Goal: Transaction & Acquisition: Purchase product/service

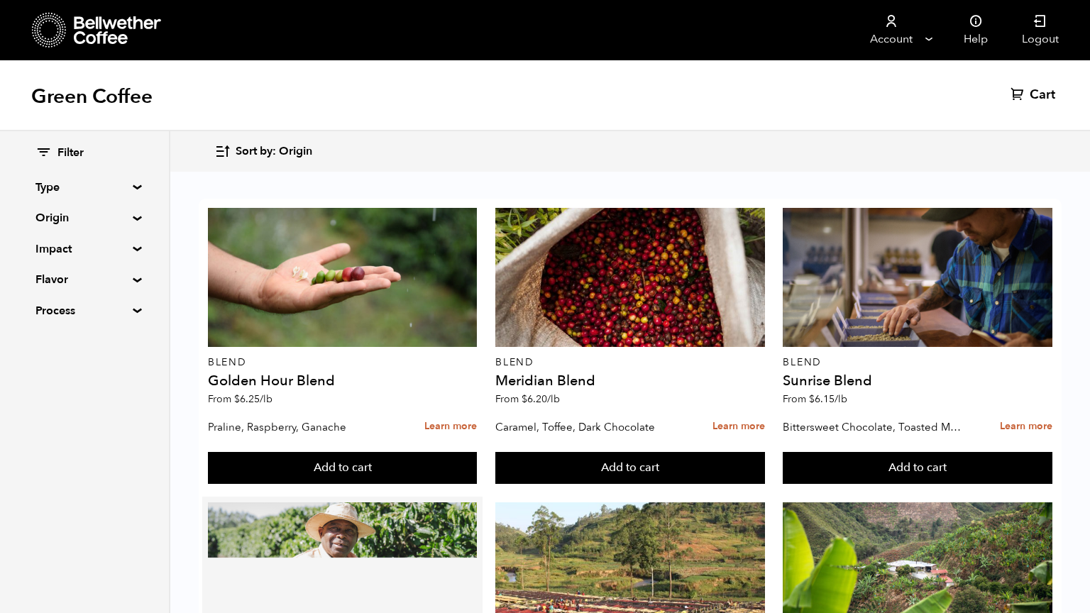
scroll to position [639, 0]
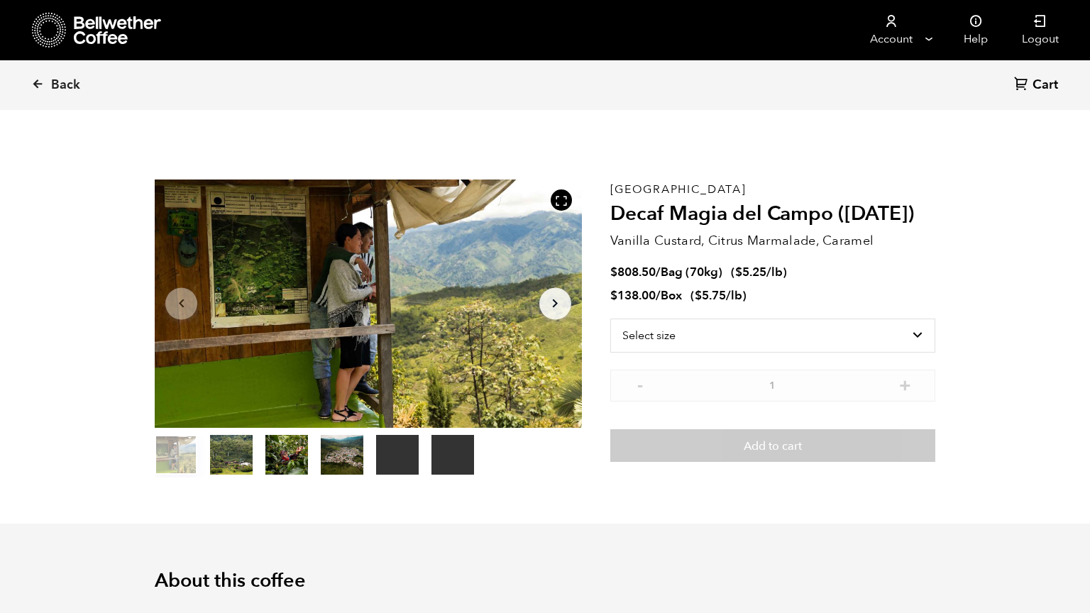
scroll to position [617, 756]
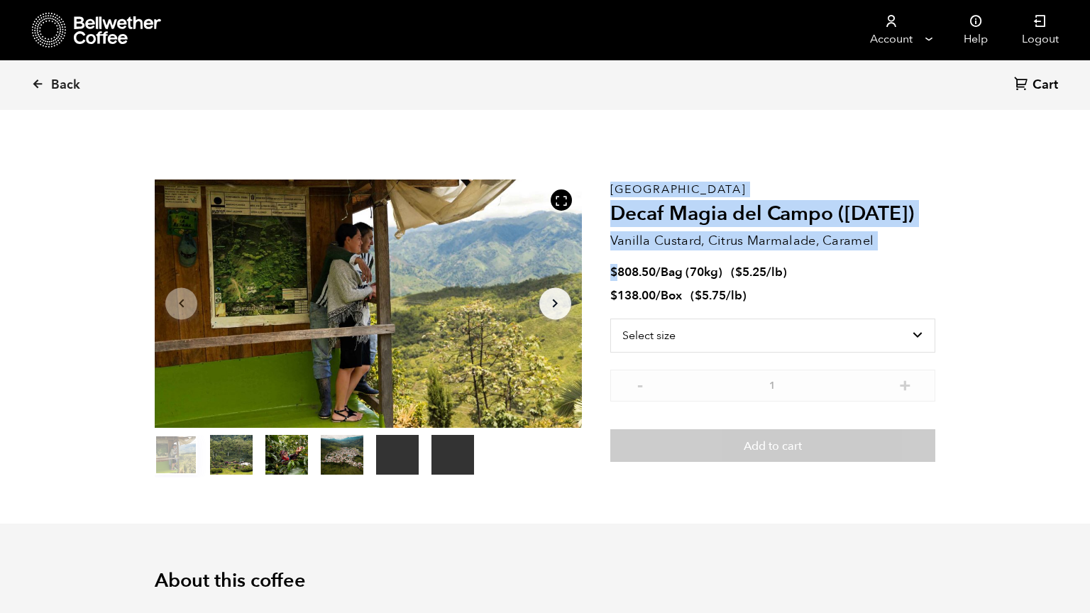
drag, startPoint x: 618, startPoint y: 269, endPoint x: 607, endPoint y: 269, distance: 11.4
click at [607, 269] on section "Your browser does not support the video tag. Your browser does not support the …" at bounding box center [545, 328] width 852 height 390
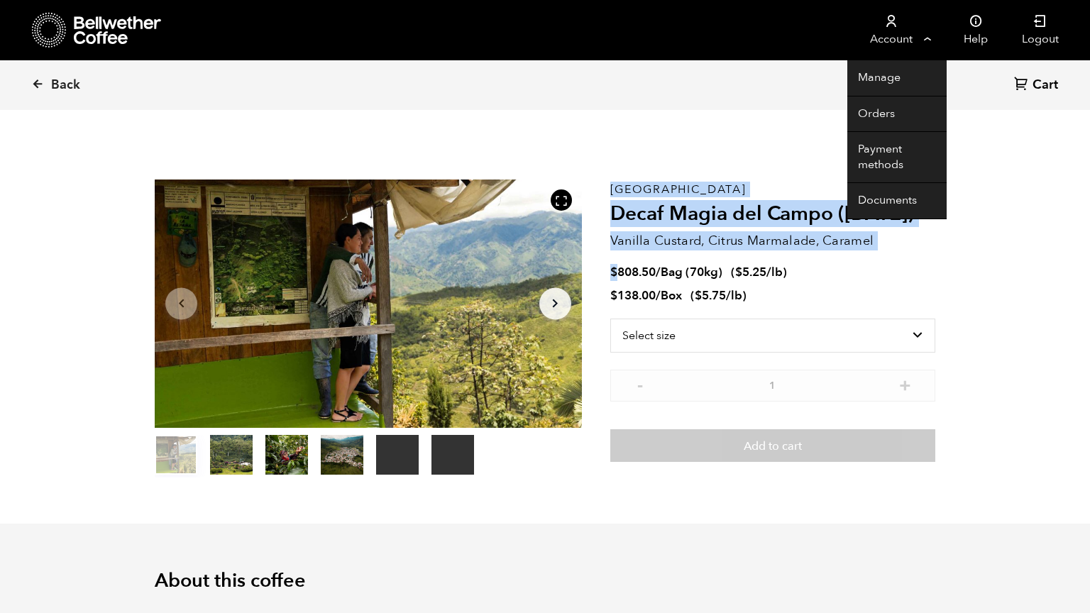
click at [933, 41] on link "Account" at bounding box center [891, 30] width 87 height 60
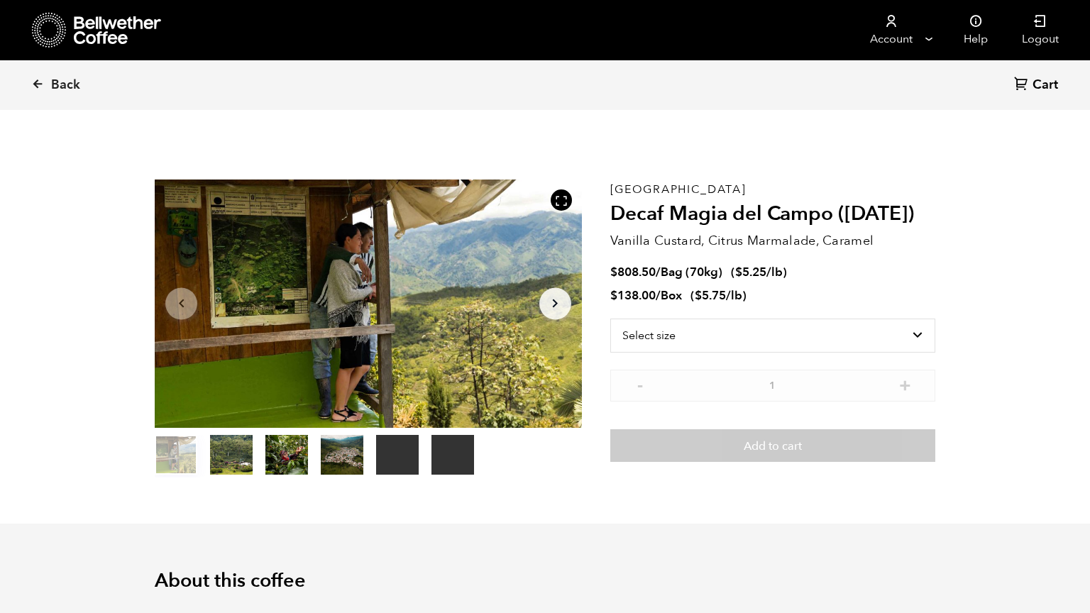
scroll to position [617, 756]
click at [674, 334] on select "Select size Bag (70kg) (154 lbs) Box (24 lbs)" at bounding box center [772, 336] width 325 height 34
select select "bag"
click at [610, 319] on select "Select size Bag (70kg) (154 lbs) Box (24 lbs)" at bounding box center [772, 336] width 325 height 34
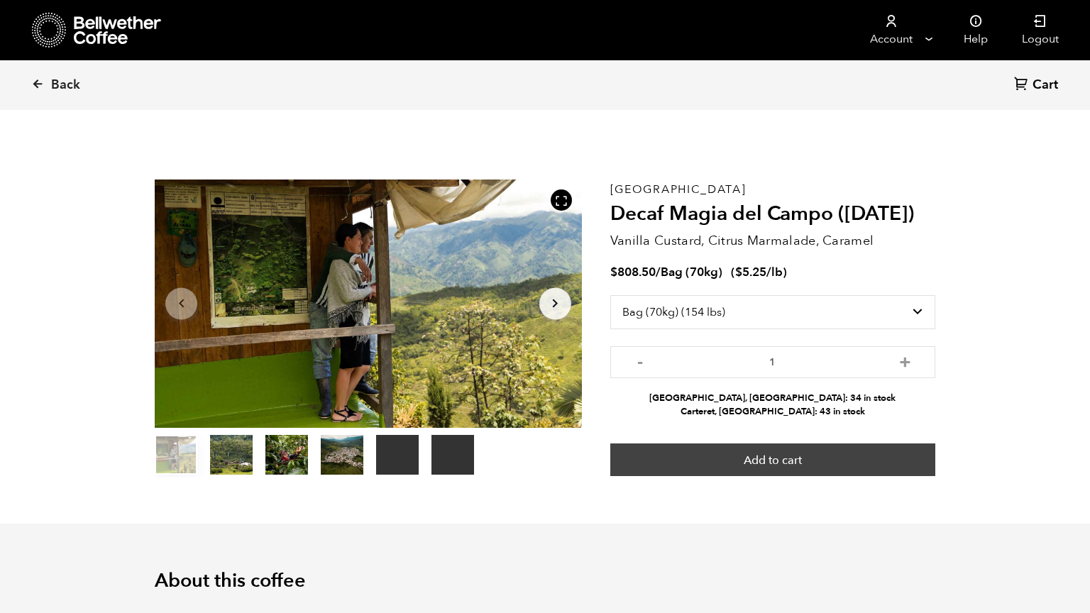
click at [685, 449] on button "Add to cart" at bounding box center [772, 460] width 325 height 33
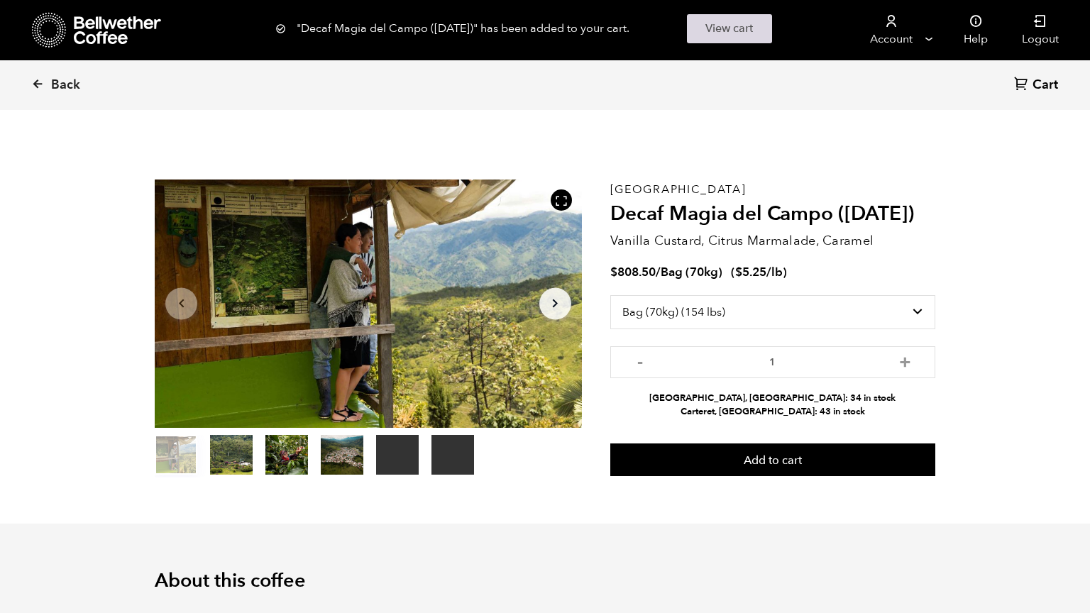
click at [741, 35] on link "View cart" at bounding box center [729, 28] width 85 height 29
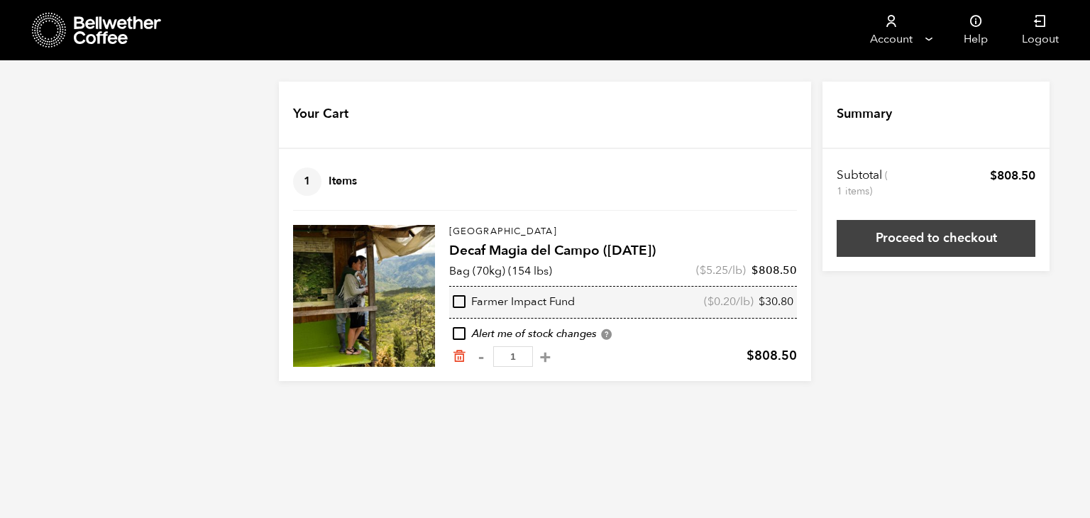
click at [887, 243] on link "Proceed to checkout" at bounding box center [936, 238] width 199 height 37
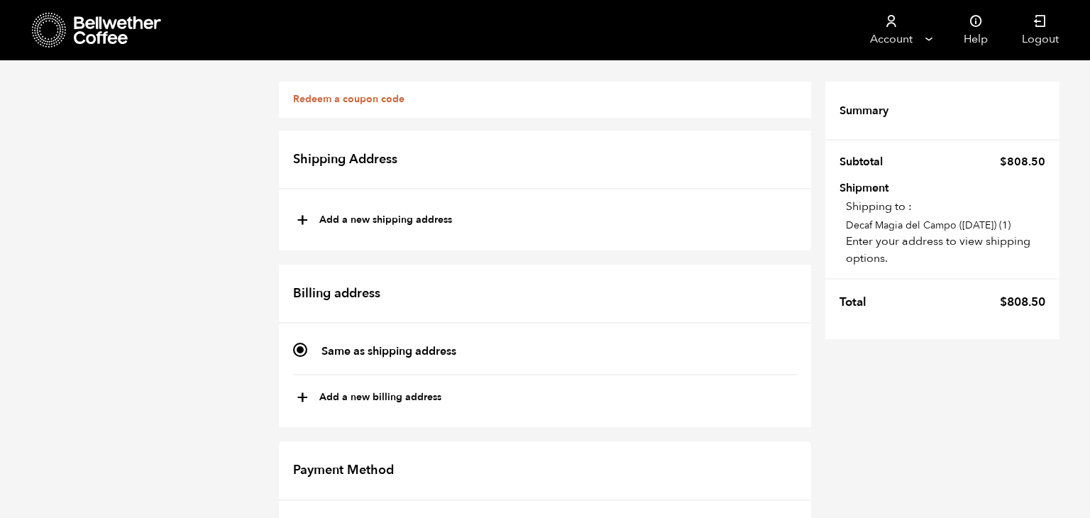
scroll to position [535, 0]
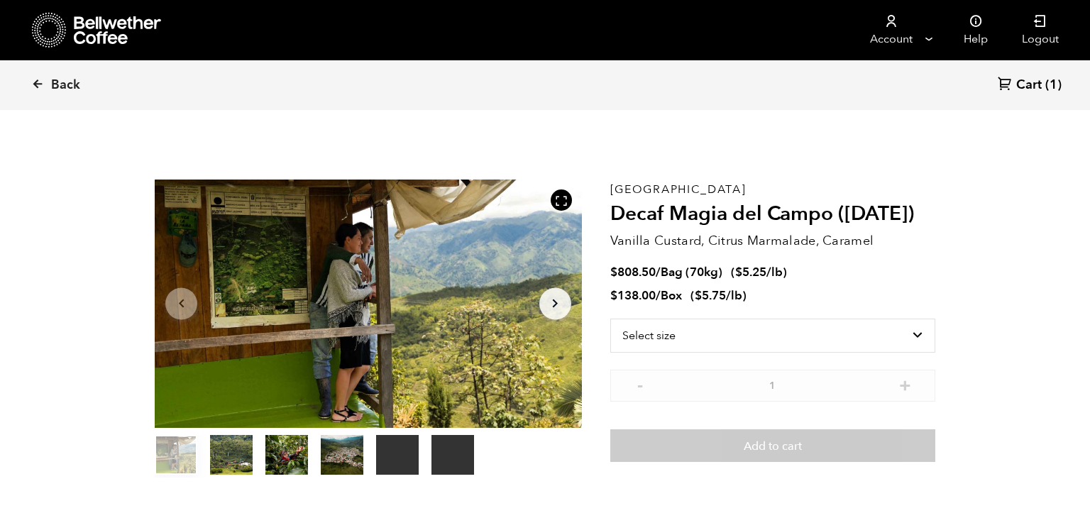
scroll to position [617, 756]
select select "bag"
click at [1032, 92] on span "Cart" at bounding box center [1030, 85] width 26 height 17
click at [1034, 86] on span "Cart" at bounding box center [1030, 85] width 26 height 17
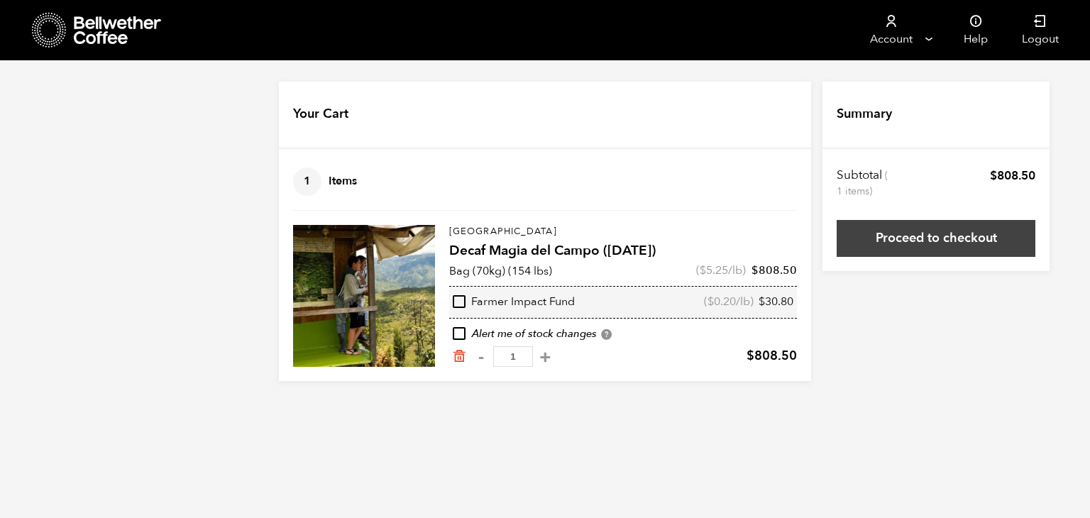
click at [891, 236] on link "Proceed to checkout" at bounding box center [936, 238] width 199 height 37
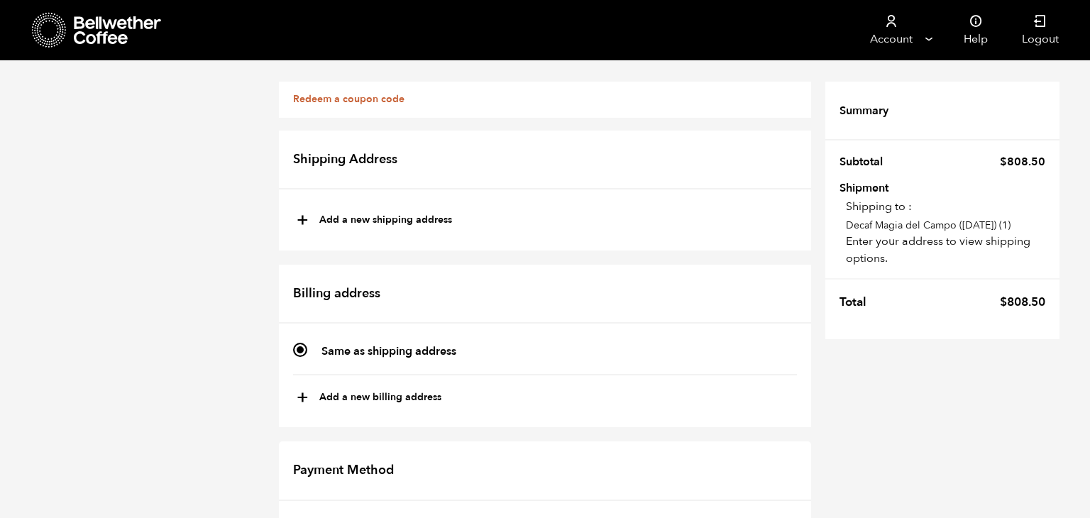
click at [318, 228] on button "+ Add a new shipping address" at bounding box center [374, 221] width 155 height 24
type input "New address"
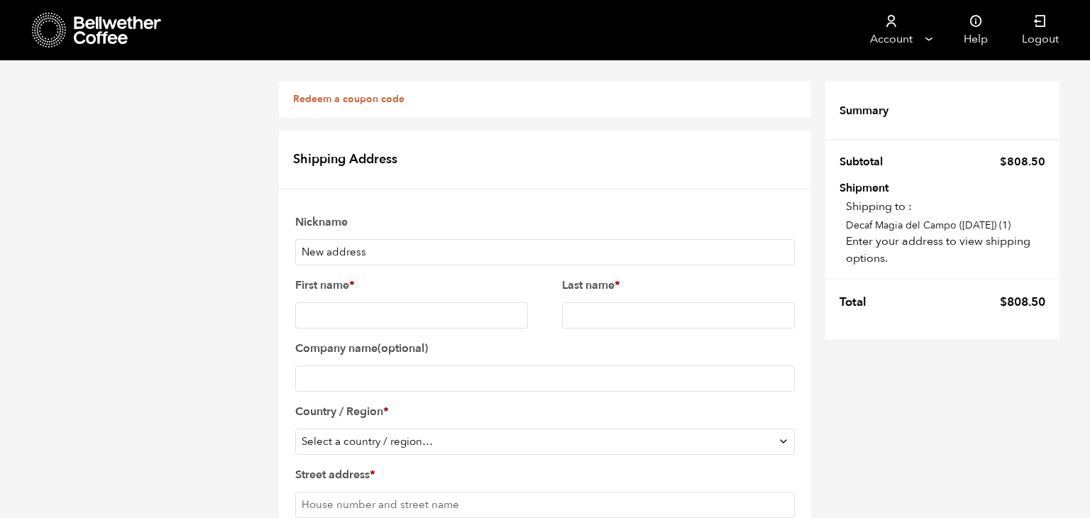
click at [334, 250] on input "New address" at bounding box center [545, 252] width 500 height 26
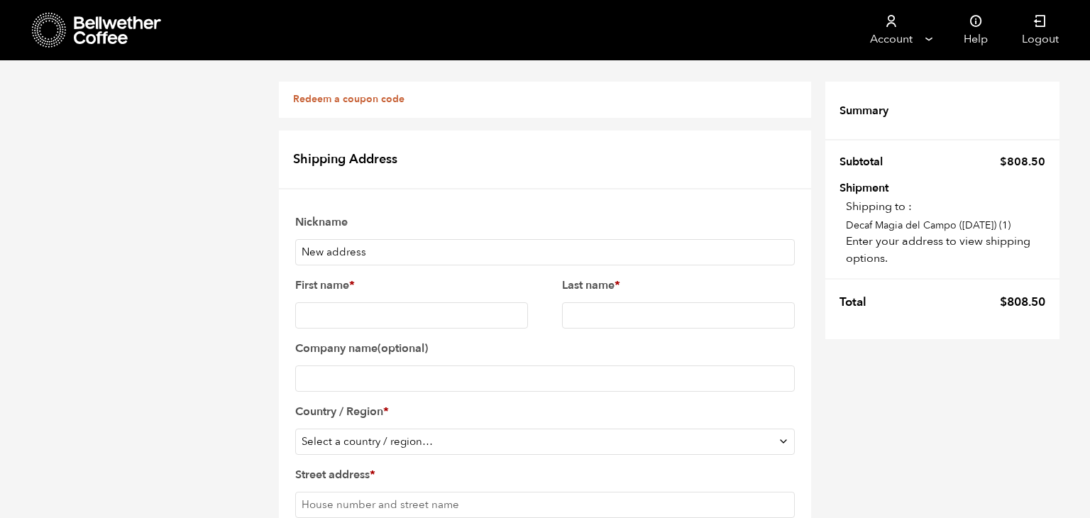
click at [334, 250] on input "New address" at bounding box center [545, 252] width 500 height 26
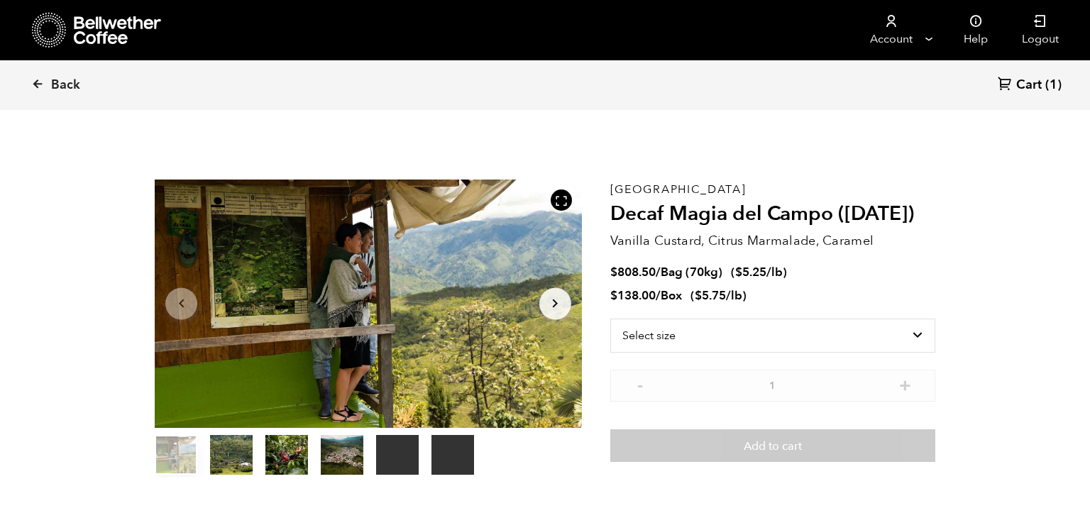
scroll to position [617, 756]
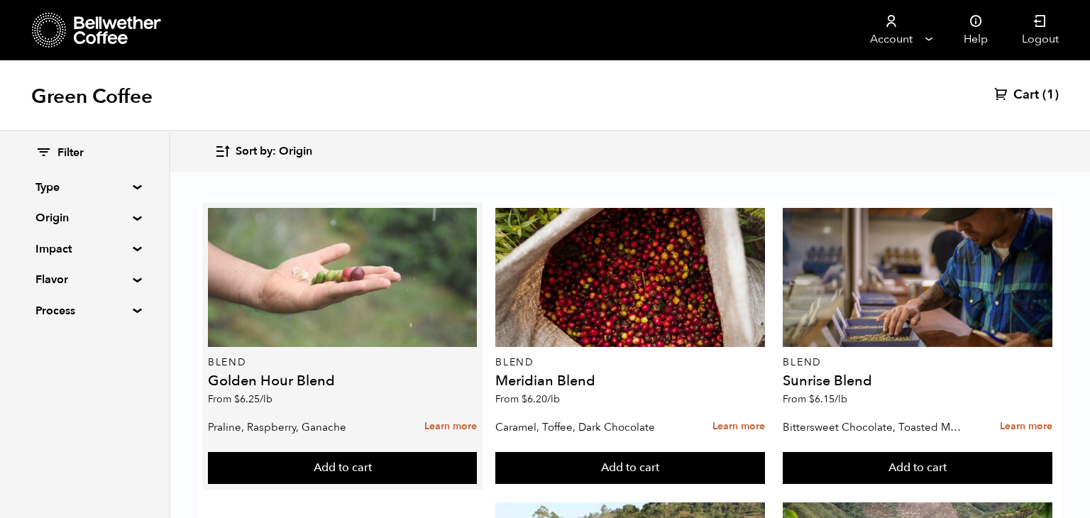
scroll to position [691, 0]
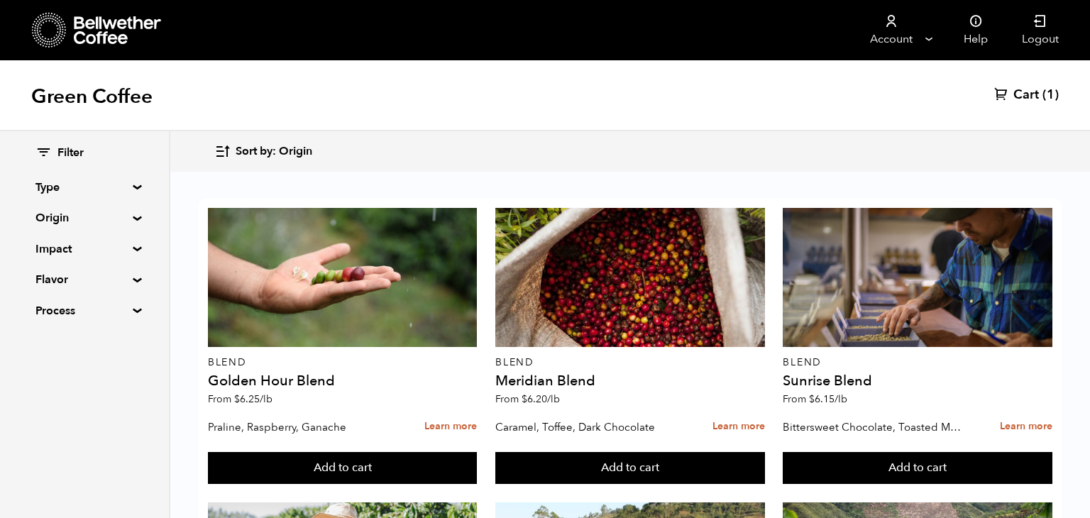
click at [1029, 101] on span "Cart" at bounding box center [1027, 95] width 26 height 17
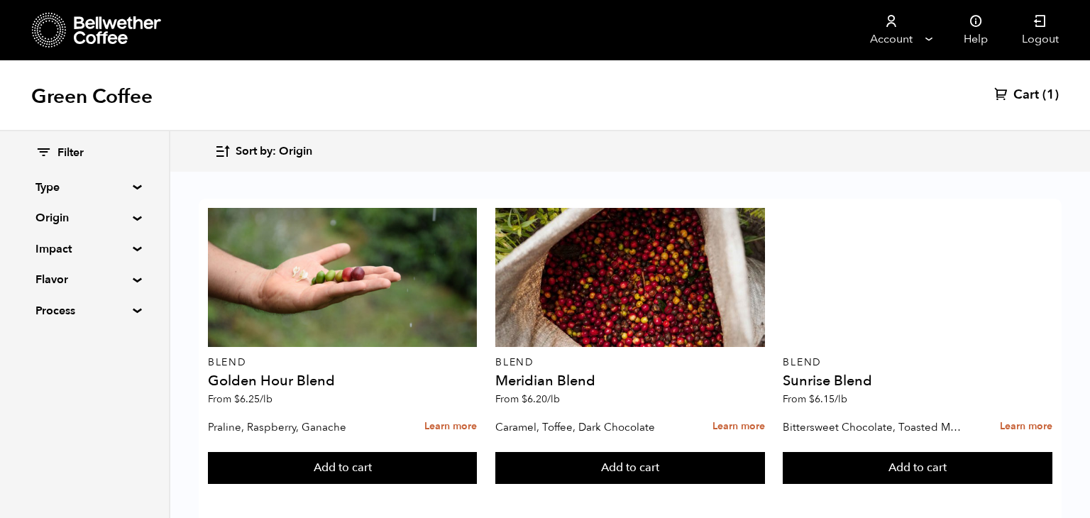
scroll to position [1485, 0]
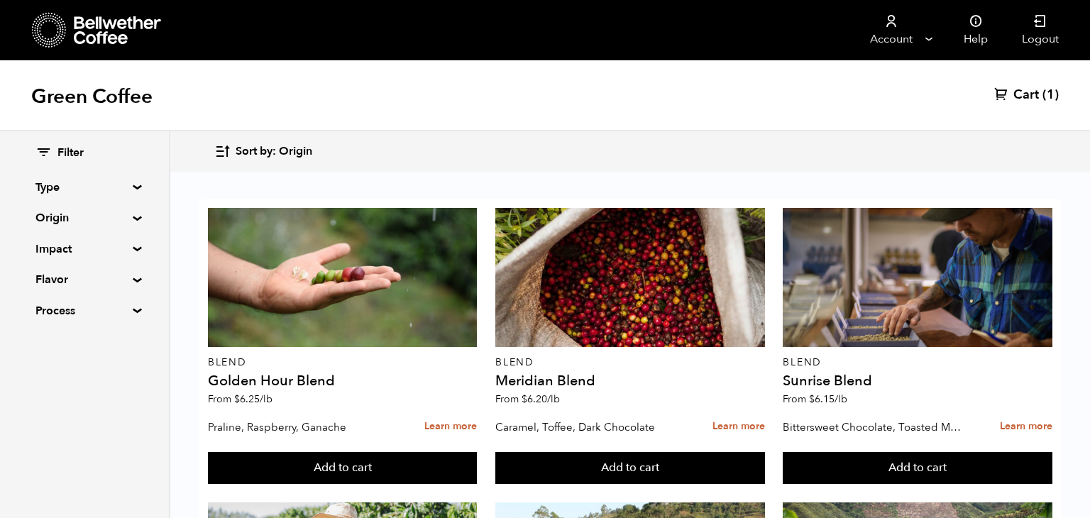
click at [34, 226] on div "Filter Type Blend Single Origin Decaf Seasonal Year Round Origin Blend Brazil B…" at bounding box center [84, 232] width 169 height 202
click at [62, 219] on summary "Origin" at bounding box center [84, 217] width 98 height 17
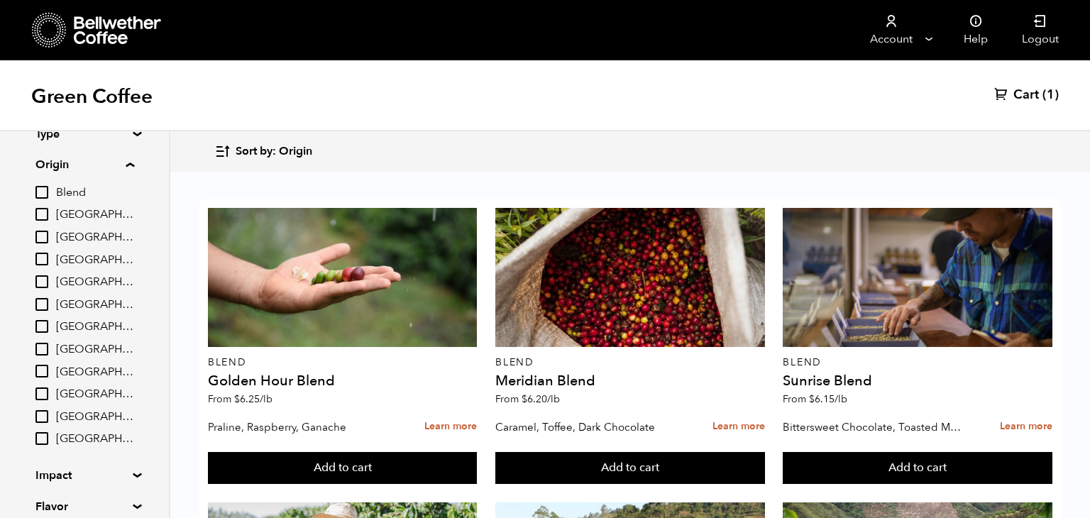
scroll to position [54, 0]
click at [46, 325] on input "Ethiopia" at bounding box center [41, 325] width 13 height 13
checkbox input "true"
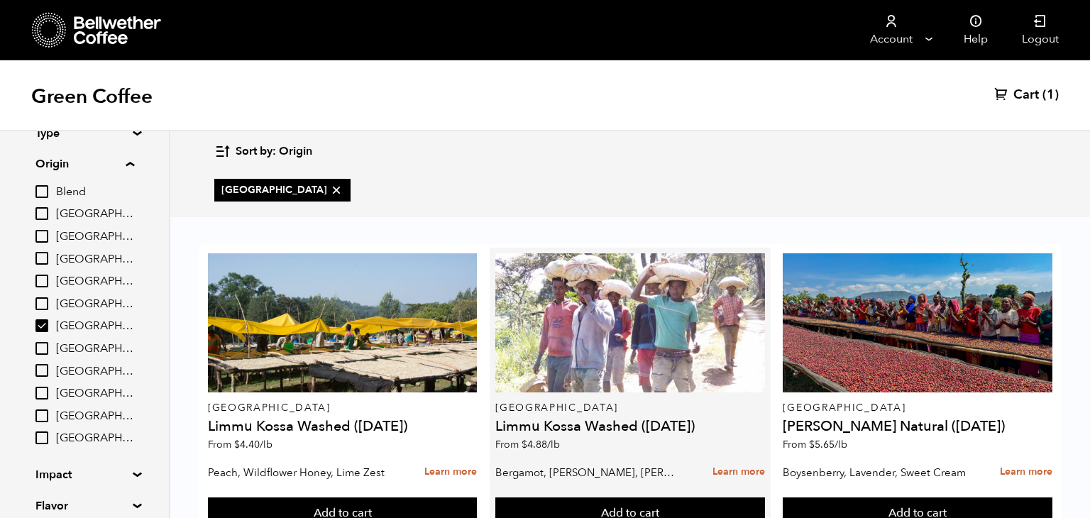
scroll to position [57, 0]
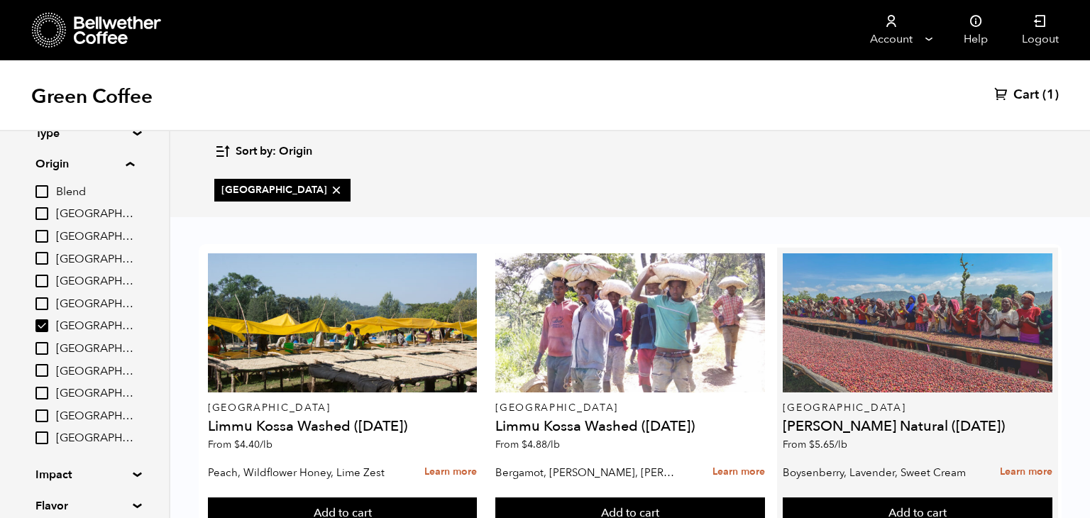
click at [861, 292] on div at bounding box center [918, 322] width 270 height 139
